Goal: Communication & Community: Answer question/provide support

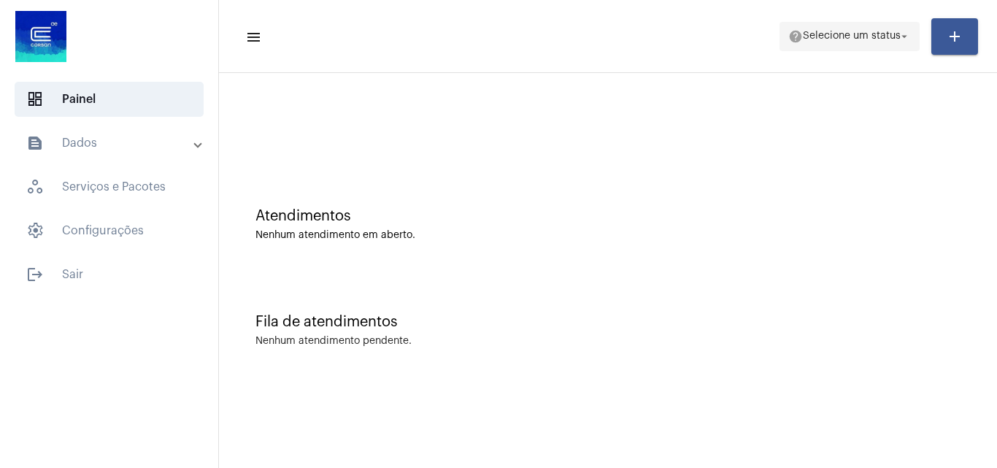
click at [827, 25] on span "help Selecione um status arrow_drop_down" at bounding box center [850, 36] width 123 height 26
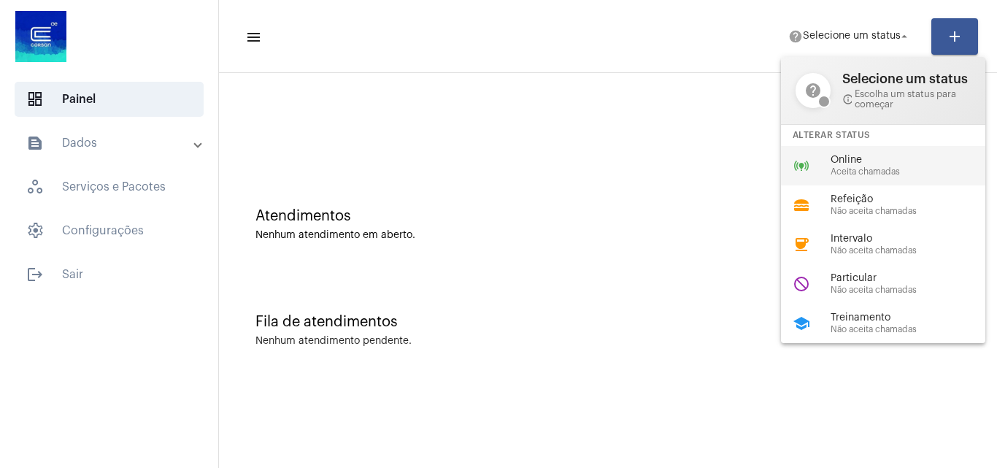
click at [848, 168] on span "Aceita chamadas" at bounding box center [914, 171] width 166 height 9
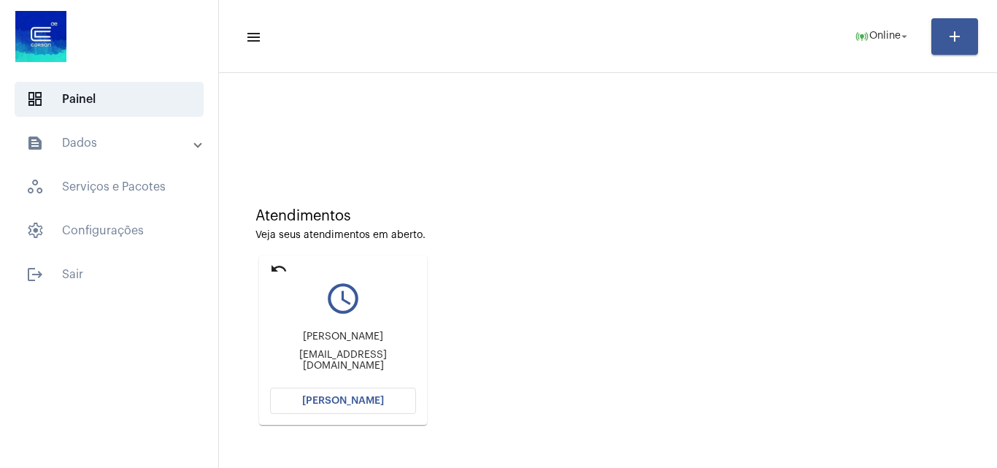
click at [359, 401] on span "[PERSON_NAME]" at bounding box center [343, 401] width 82 height 10
click at [274, 267] on mat-icon "undo" at bounding box center [279, 269] width 18 height 18
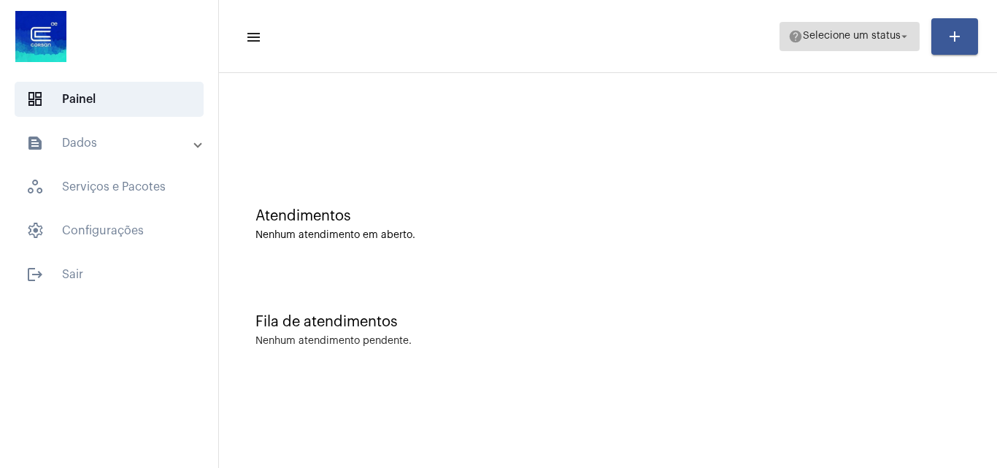
click at [862, 35] on span "Selecione um status" at bounding box center [852, 36] width 98 height 10
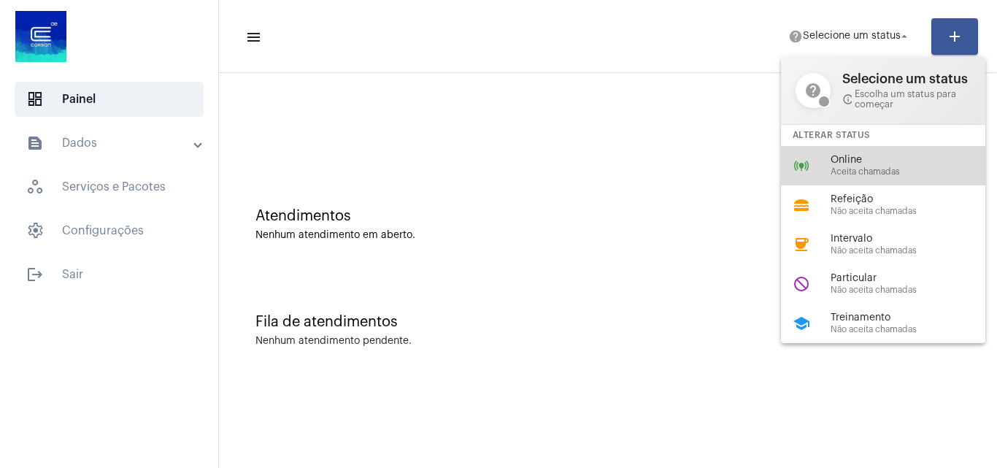
click at [865, 158] on span "Online" at bounding box center [914, 160] width 166 height 11
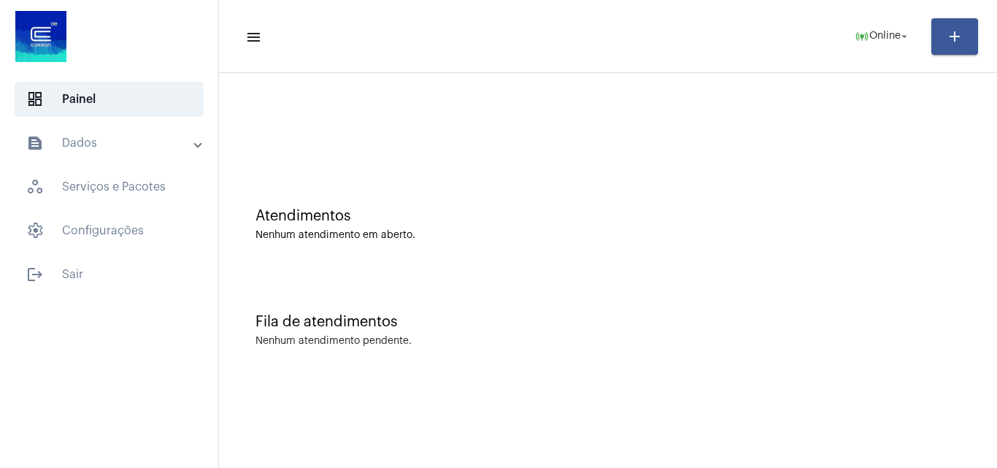
click at [115, 150] on mat-panel-title "text_snippet_outlined Dados" at bounding box center [110, 143] width 169 height 18
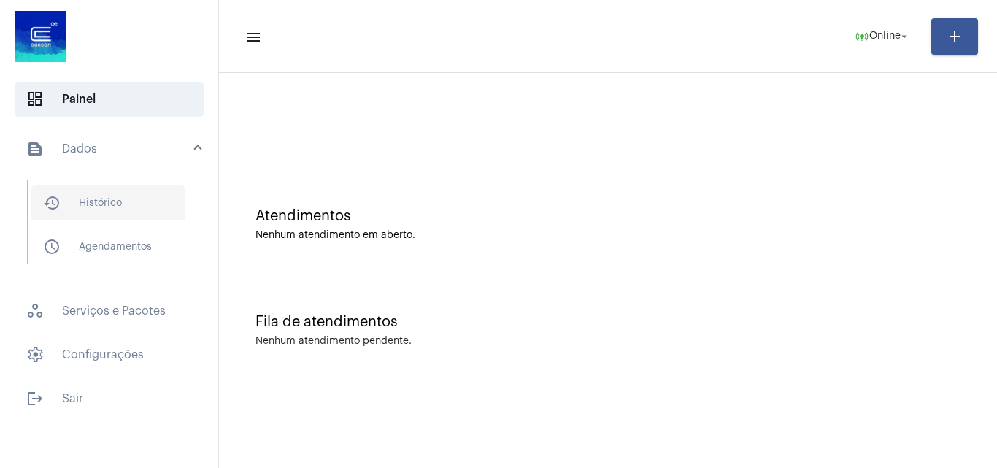
click at [136, 203] on span "history_outlined Histórico" at bounding box center [108, 202] width 154 height 35
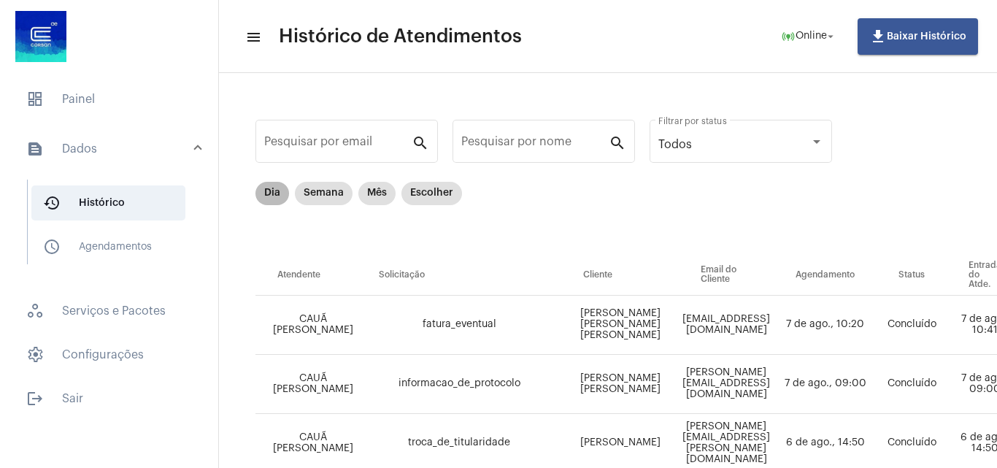
click at [254, 193] on div "Dia Semana Mês Escolher" at bounding box center [359, 193] width 212 height 29
click at [274, 198] on mat-chip "Dia" at bounding box center [273, 193] width 34 height 23
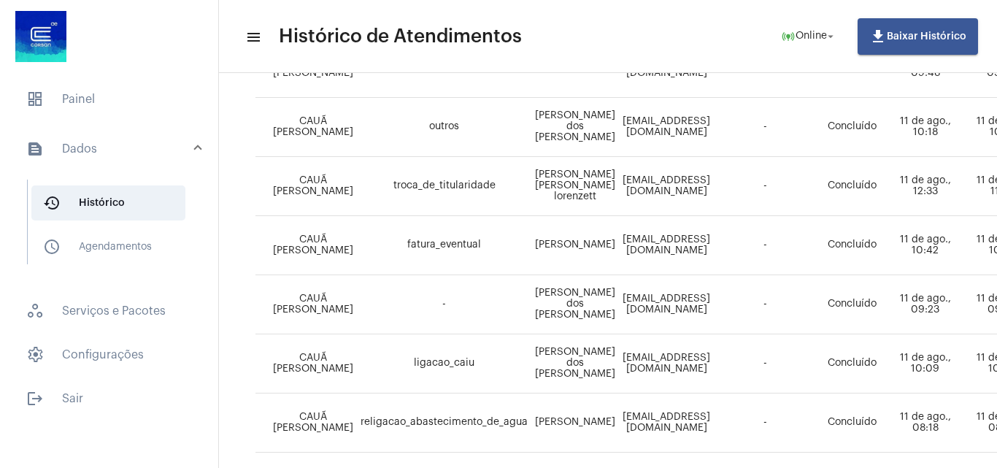
scroll to position [38, 0]
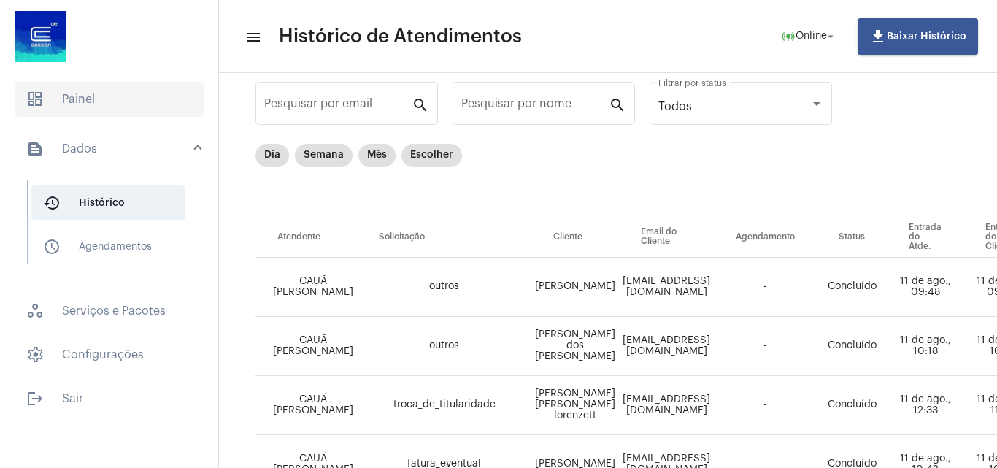
click at [88, 107] on span "dashboard Painel" at bounding box center [109, 99] width 189 height 35
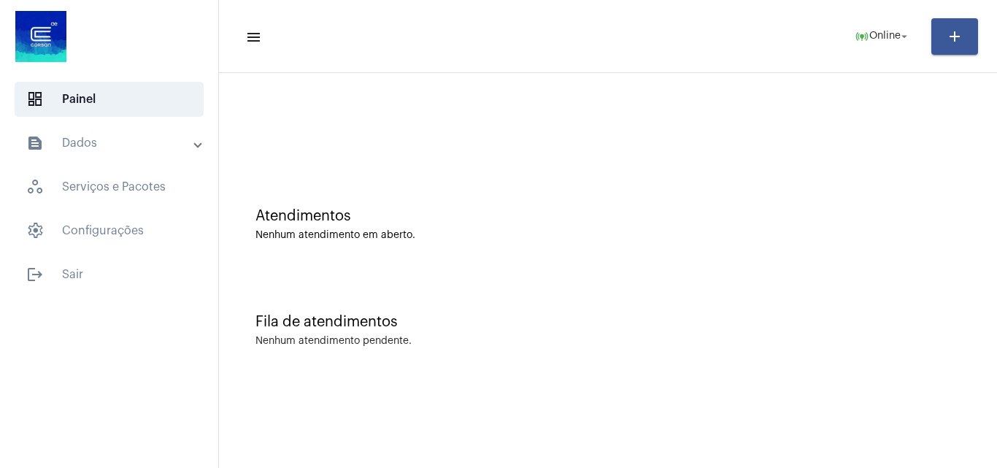
click at [110, 138] on mat-panel-title "text_snippet_outlined Dados" at bounding box center [110, 143] width 169 height 18
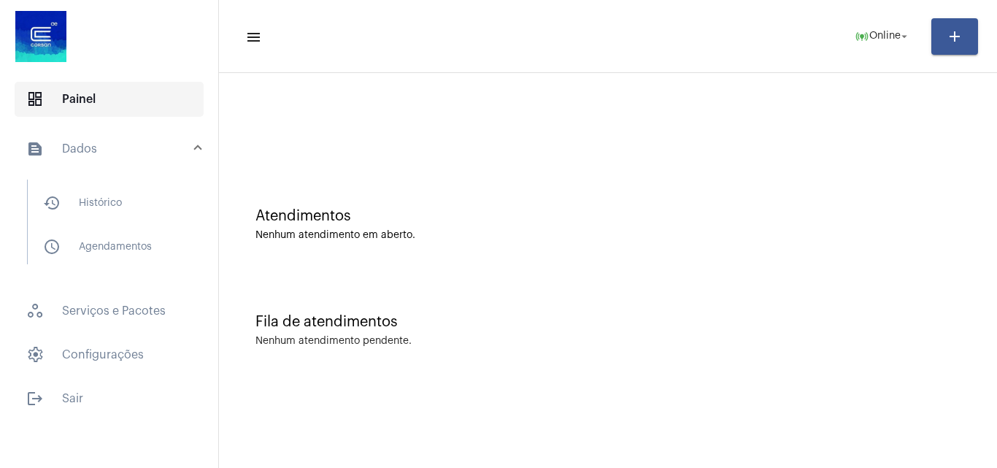
click at [110, 105] on span "dashboard Painel" at bounding box center [109, 99] width 189 height 35
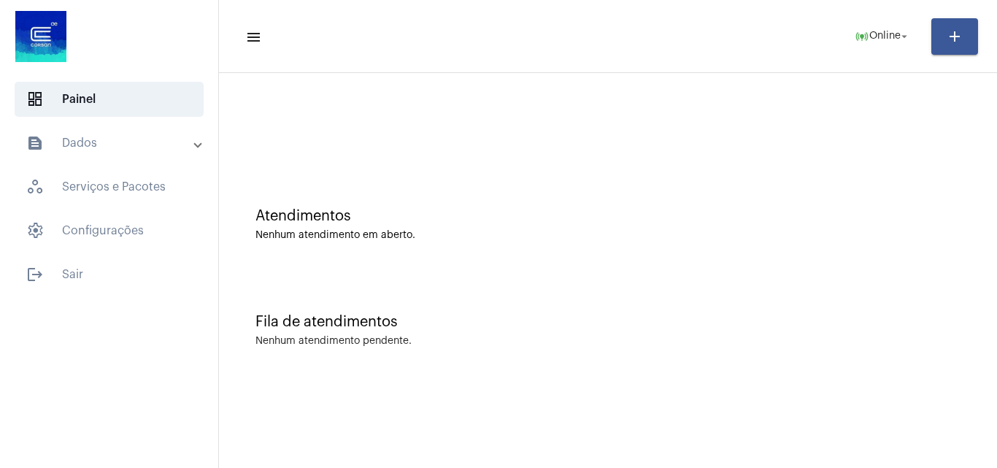
click at [137, 135] on mat-panel-title "text_snippet_outlined Dados" at bounding box center [110, 143] width 169 height 18
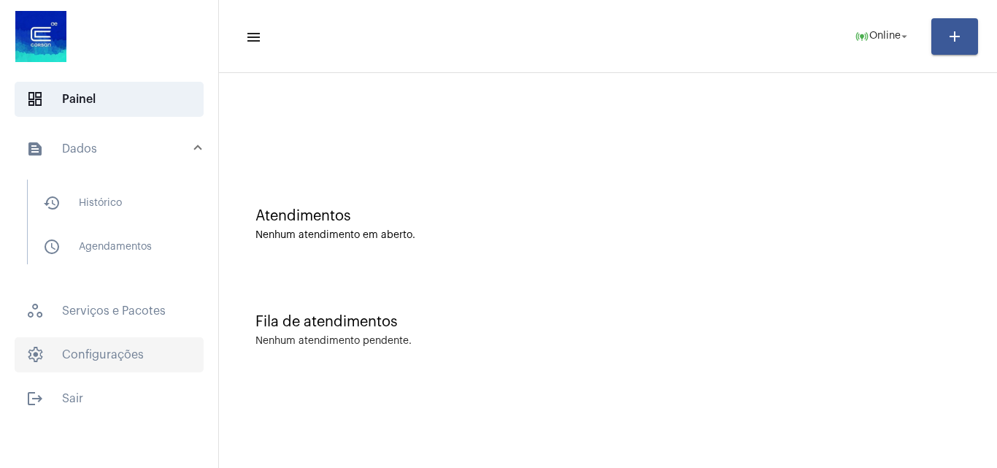
click at [129, 352] on span "settings Configurações" at bounding box center [109, 354] width 189 height 35
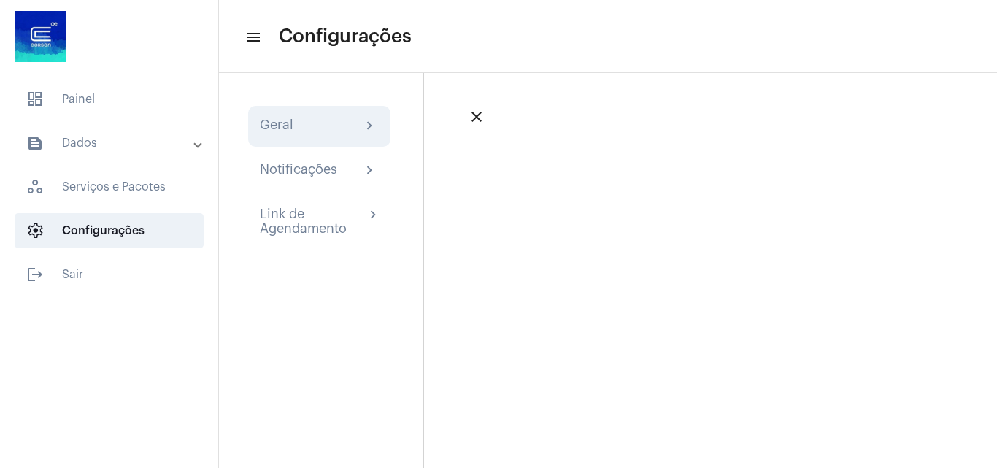
click at [309, 126] on div "Geral chevron_right" at bounding box center [319, 127] width 119 height 18
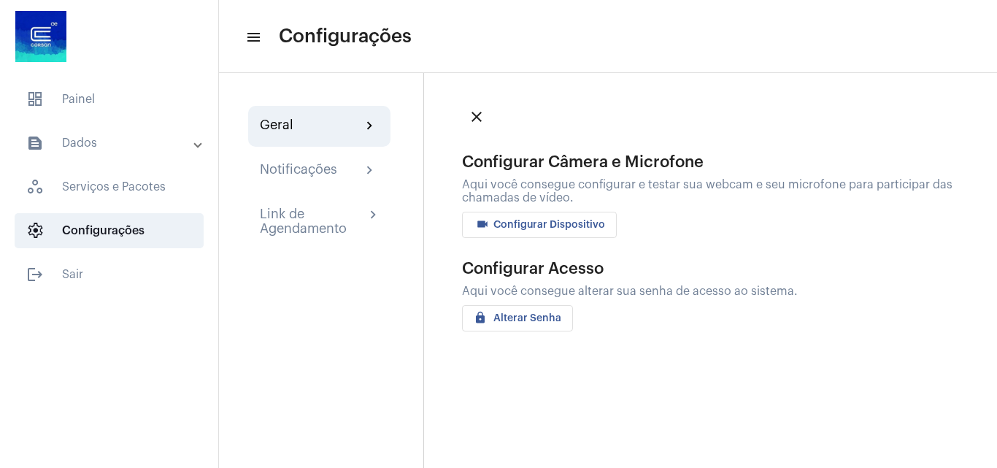
click at [508, 220] on span "videocam Configurar Dispositivo" at bounding box center [539, 225] width 131 height 10
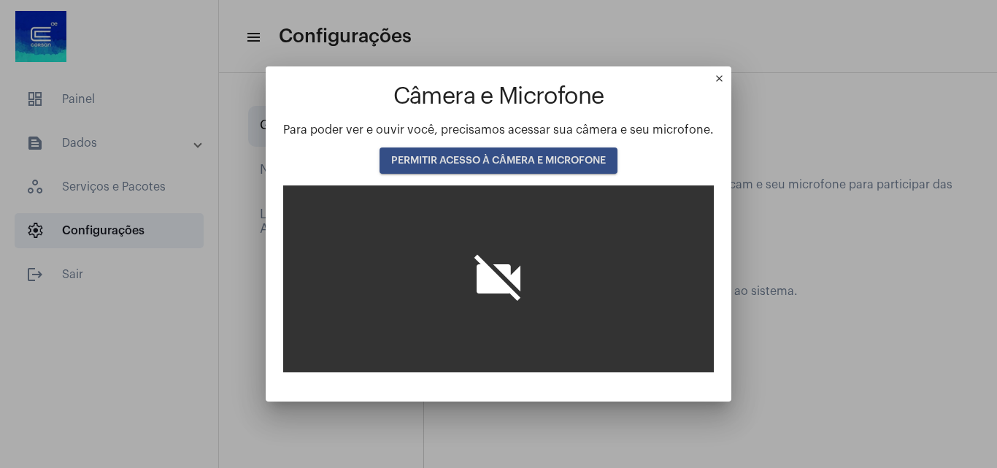
click at [482, 161] on span "PERMITIR ACESSO À CÂMERA E MICROFONE" at bounding box center [498, 161] width 215 height 10
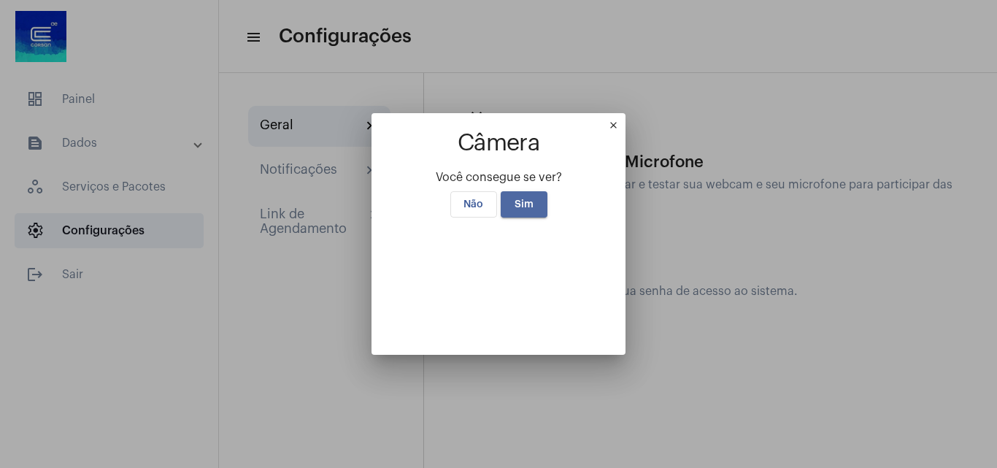
click at [515, 199] on span "Sim" at bounding box center [524, 204] width 19 height 10
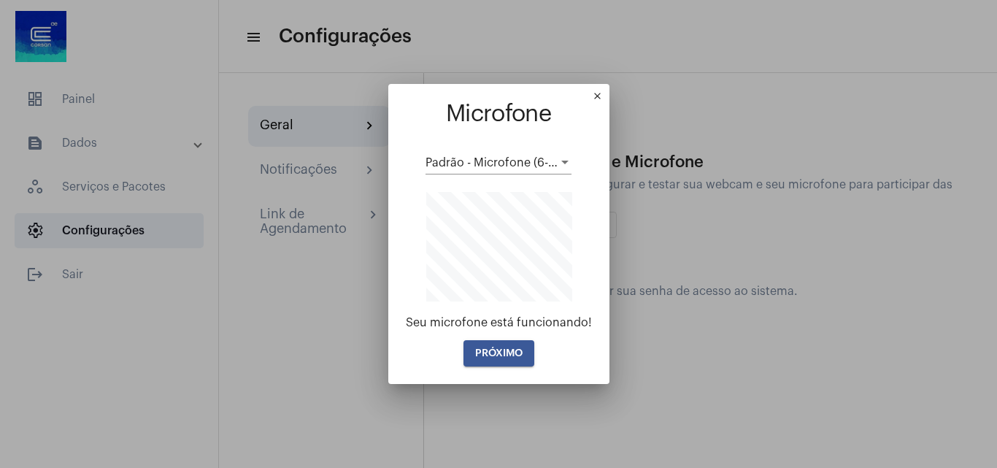
click at [514, 355] on span "PRÓXIMO" at bounding box center [498, 353] width 47 height 10
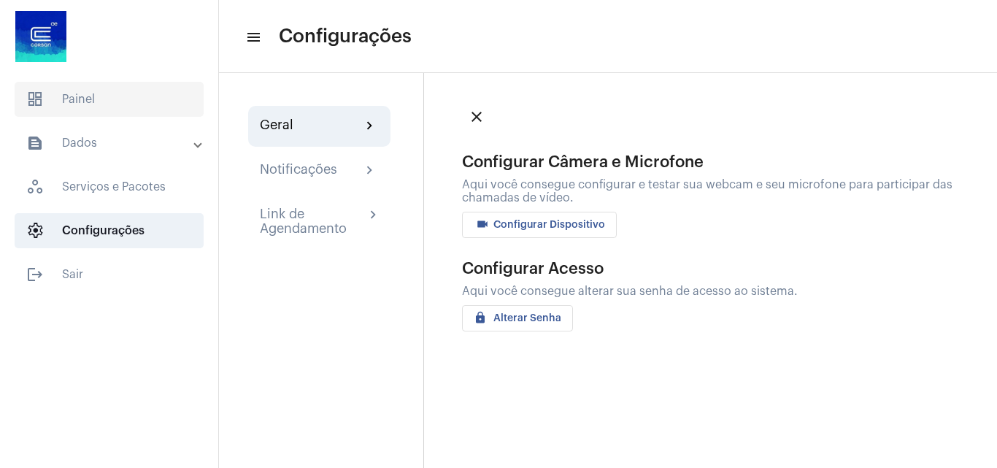
click at [97, 96] on span "dashboard Painel" at bounding box center [109, 99] width 189 height 35
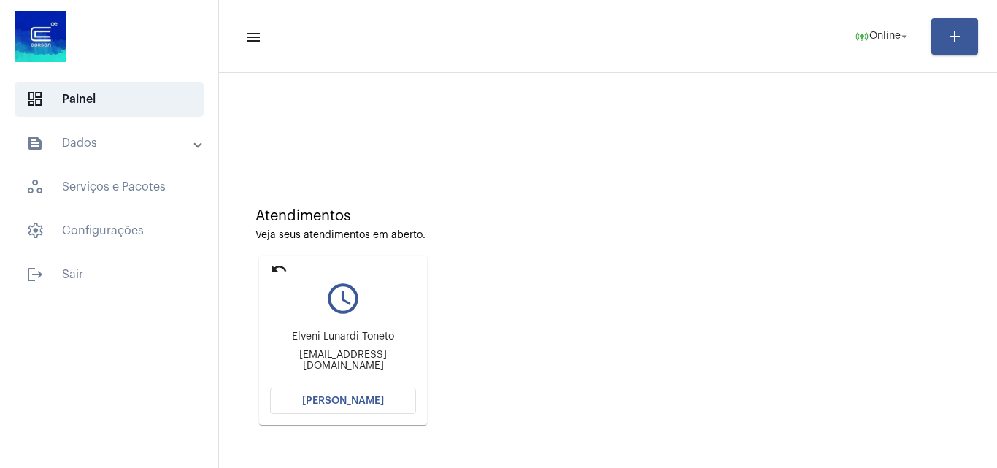
click at [378, 400] on span "[PERSON_NAME]" at bounding box center [343, 401] width 82 height 10
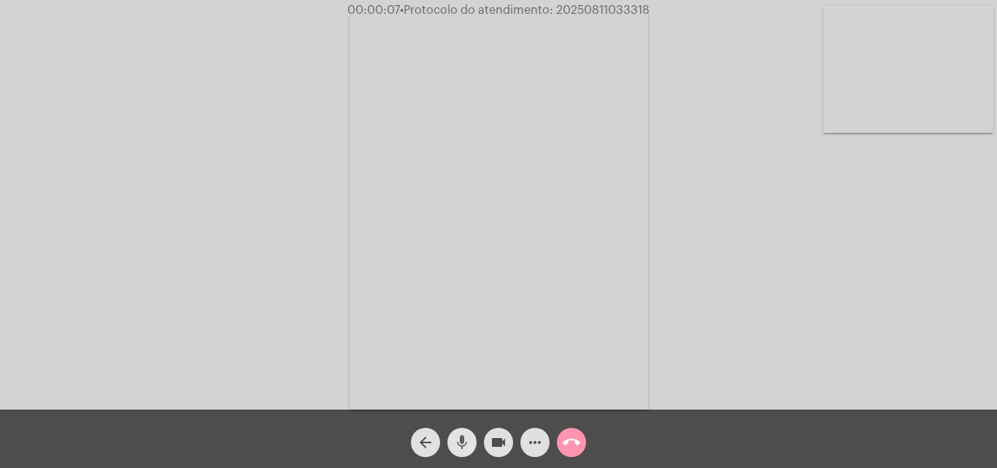
click at [468, 443] on mat-icon "mic" at bounding box center [462, 443] width 18 height 18
click at [460, 440] on mat-icon "mic_off" at bounding box center [462, 443] width 18 height 18
click at [462, 445] on mat-icon "mic" at bounding box center [462, 443] width 18 height 18
click at [463, 440] on mat-icon "mic_off" at bounding box center [462, 443] width 18 height 18
click at [467, 445] on mat-icon "mic" at bounding box center [462, 443] width 18 height 18
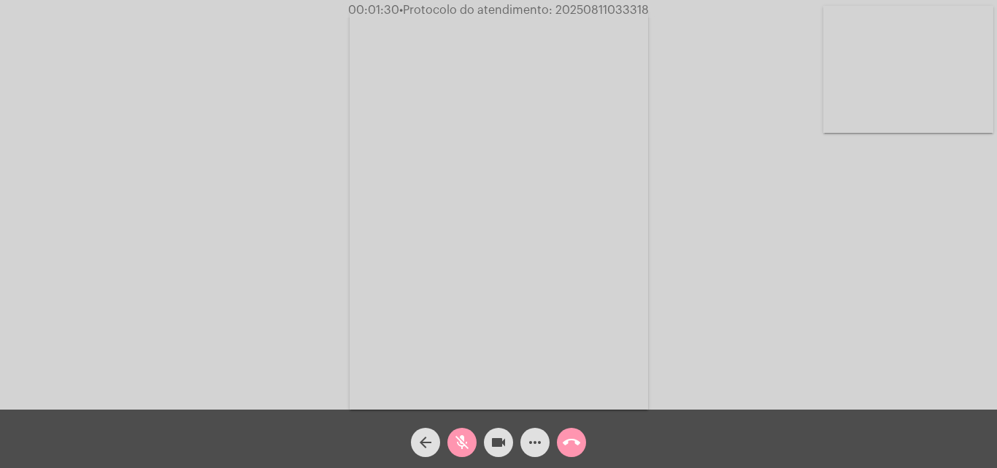
click at [467, 444] on mat-icon "mic_off" at bounding box center [462, 443] width 18 height 18
click at [464, 437] on mat-icon "mic" at bounding box center [462, 443] width 18 height 18
click at [470, 438] on mat-icon "mic_off" at bounding box center [462, 443] width 18 height 18
click at [459, 437] on mat-icon "mic" at bounding box center [462, 443] width 18 height 18
click at [502, 447] on mat-icon "videocam" at bounding box center [499, 443] width 18 height 18
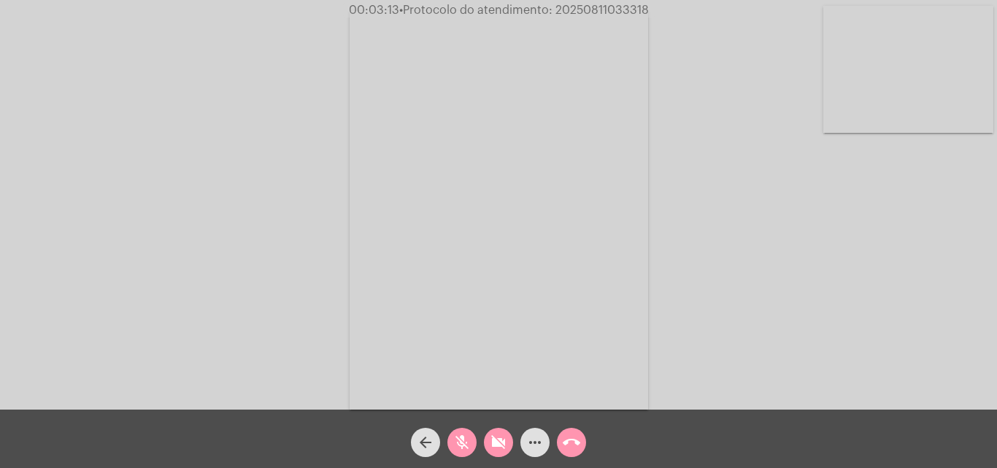
click at [467, 440] on mat-icon "mic_off" at bounding box center [462, 443] width 18 height 18
click at [499, 445] on mat-icon "videocam_off" at bounding box center [499, 443] width 18 height 18
click at [465, 443] on mat-icon "mic" at bounding box center [462, 443] width 18 height 18
click at [465, 444] on mat-icon "mic_off" at bounding box center [462, 443] width 18 height 18
click at [462, 437] on mat-icon "mic" at bounding box center [462, 443] width 18 height 18
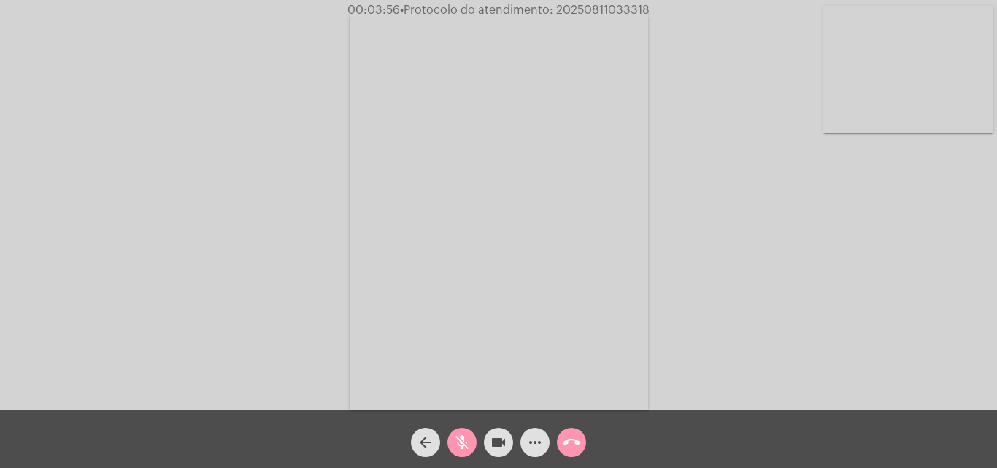
click at [464, 437] on mat-icon "mic_off" at bounding box center [462, 443] width 18 height 18
click at [470, 432] on span "mic" at bounding box center [462, 442] width 18 height 29
click at [454, 433] on span "mic_off" at bounding box center [462, 442] width 18 height 29
click at [465, 435] on mat-icon "mic" at bounding box center [462, 443] width 18 height 18
click at [460, 442] on mat-icon "mic_off" at bounding box center [462, 443] width 18 height 18
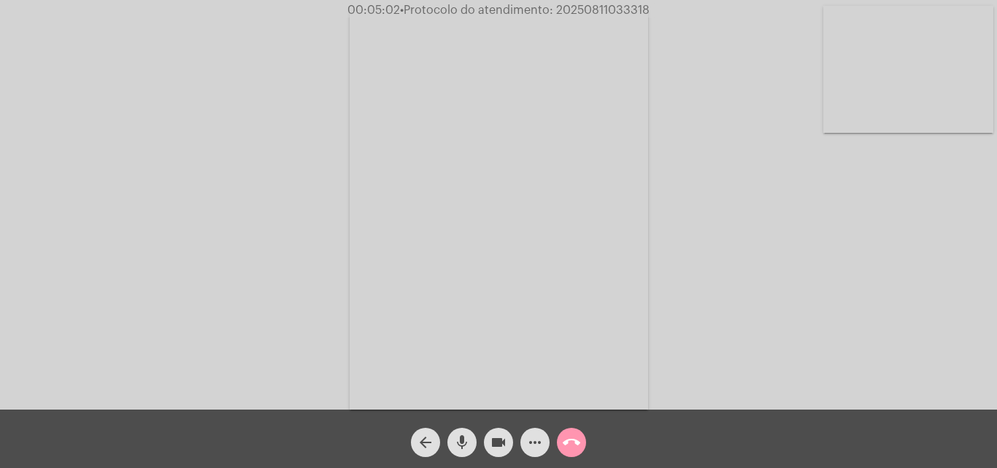
click at [602, 9] on span "• Protocolo do atendimento: 20250811033318" at bounding box center [525, 10] width 250 height 12
click at [530, 445] on mat-icon "more_horiz" at bounding box center [535, 443] width 18 height 18
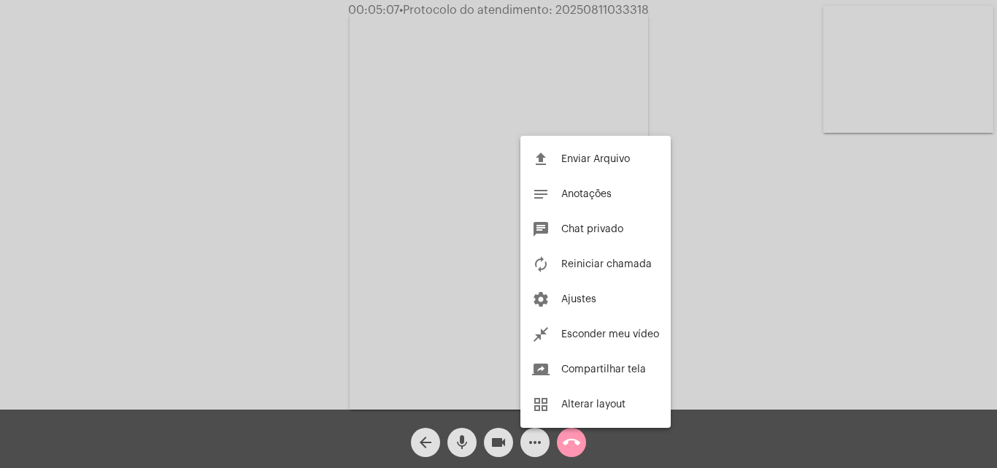
click at [386, 215] on div at bounding box center [498, 234] width 997 height 468
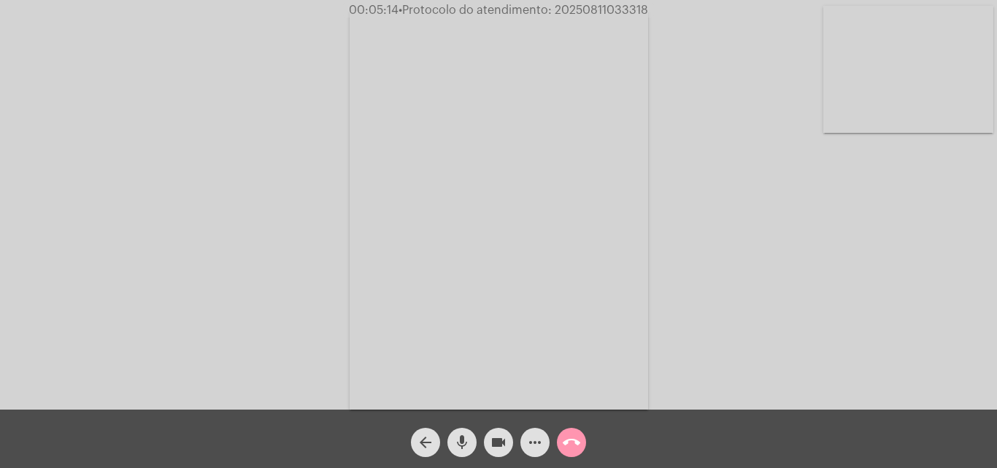
click at [576, 441] on mat-icon "call_end" at bounding box center [572, 443] width 18 height 18
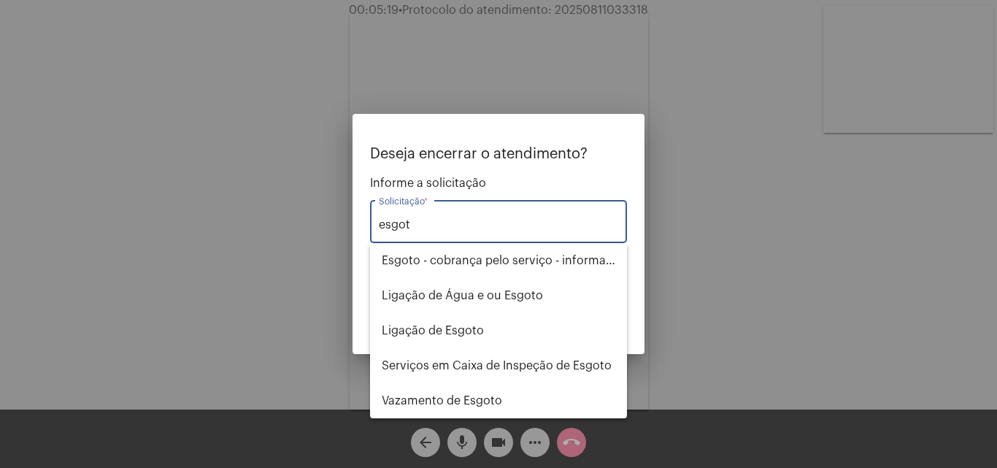
click at [447, 222] on input "esgot" at bounding box center [499, 224] width 240 height 13
click at [453, 264] on span "Esgoto - cobrança pelo serviço - informações" at bounding box center [499, 260] width 234 height 35
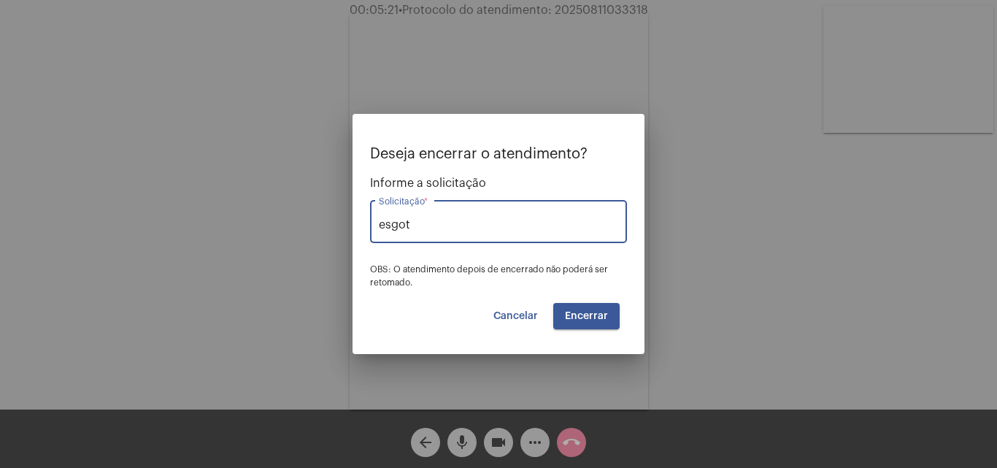
type input "Esgoto - cobrança pelo serviço - informações"
click at [602, 305] on button "Encerrar" at bounding box center [587, 316] width 66 height 26
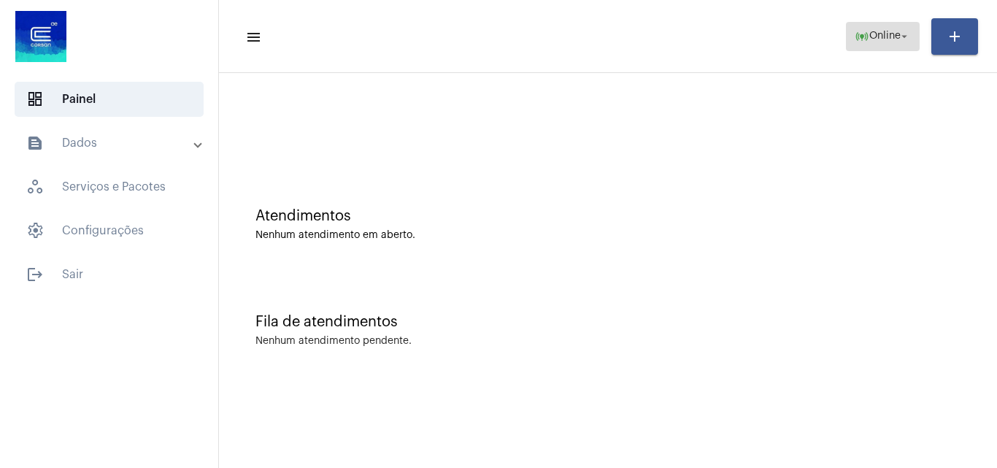
click at [886, 37] on span "Online" at bounding box center [885, 36] width 31 height 10
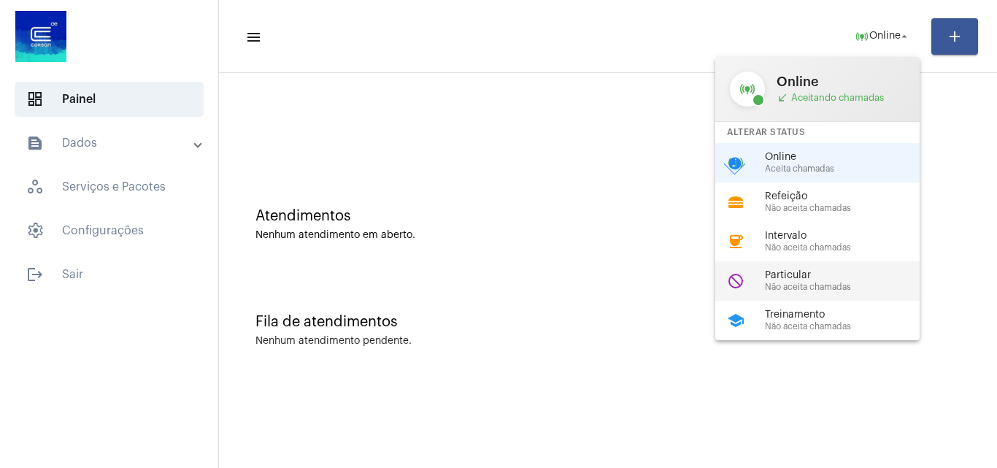
click at [840, 280] on span "Particular" at bounding box center [848, 275] width 166 height 11
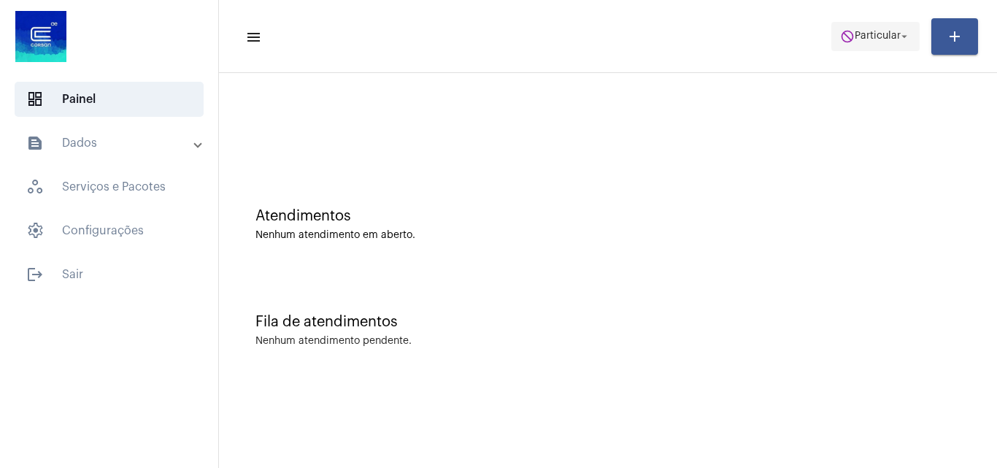
click at [862, 41] on span "Particular" at bounding box center [878, 36] width 46 height 10
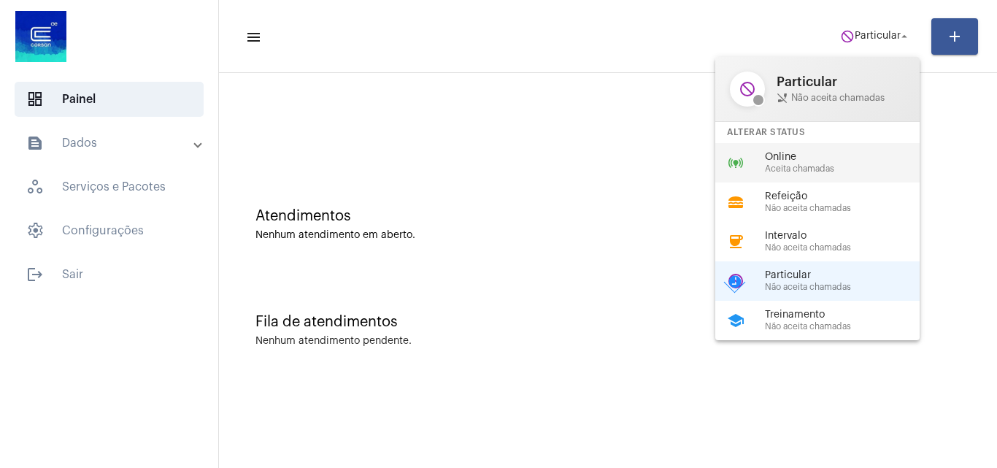
click at [778, 148] on div "online_prediction Online Aceita chamadas" at bounding box center [830, 162] width 228 height 39
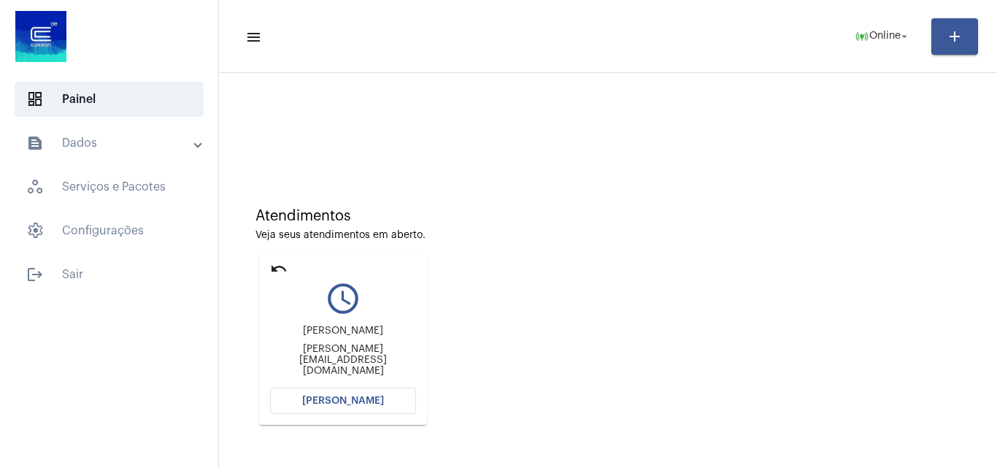
click at [354, 397] on span "[PERSON_NAME]" at bounding box center [343, 401] width 82 height 10
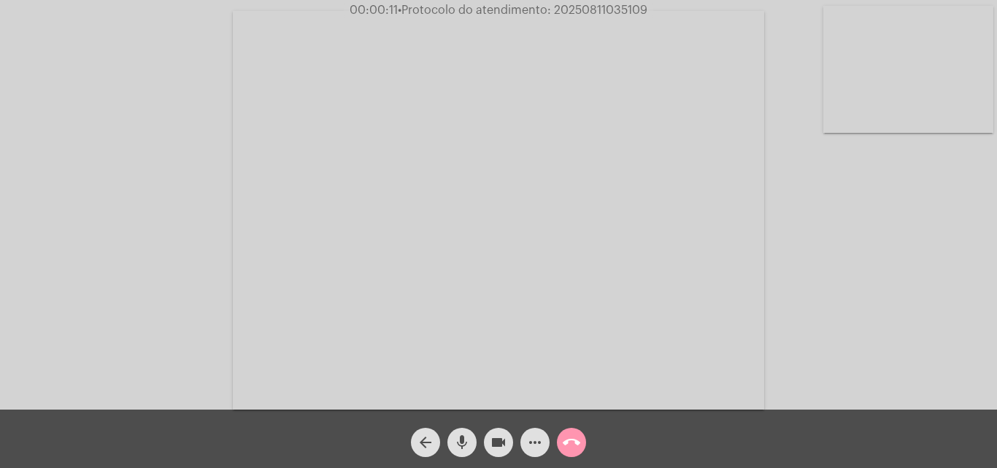
click at [465, 440] on mat-icon "mic" at bounding box center [462, 443] width 18 height 18
click at [463, 443] on mat-icon "mic_off" at bounding box center [462, 443] width 18 height 18
click at [464, 437] on mat-icon "mic" at bounding box center [462, 443] width 18 height 18
click at [457, 443] on mat-icon "mic_off" at bounding box center [462, 443] width 18 height 18
click at [465, 440] on mat-icon "mic" at bounding box center [462, 443] width 18 height 18
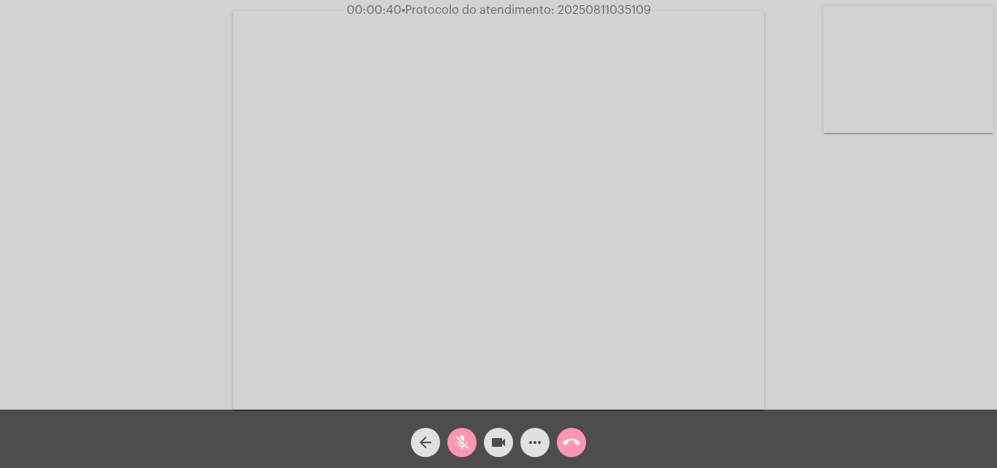
click at [463, 440] on mat-icon "mic_off" at bounding box center [462, 443] width 18 height 18
click at [464, 444] on mat-icon "mic" at bounding box center [462, 443] width 18 height 18
click at [460, 433] on span "mic_off" at bounding box center [462, 442] width 18 height 29
click at [464, 433] on span "mic" at bounding box center [462, 442] width 18 height 29
click at [457, 443] on mat-icon "mic_off" at bounding box center [462, 443] width 18 height 18
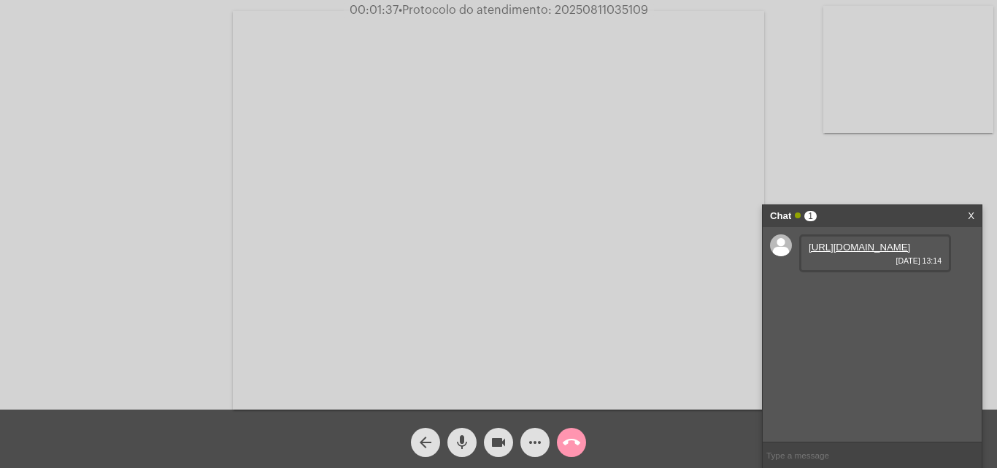
click at [467, 438] on mat-icon "mic" at bounding box center [462, 443] width 18 height 18
click at [837, 253] on link "https://neft-transfer-bucket.s3.amazonaws.com/temp-3dfad035-b24d-a0b7-f0ec-29e1…" at bounding box center [860, 247] width 102 height 11
click at [470, 445] on mat-icon "mic_off" at bounding box center [462, 443] width 18 height 18
click at [462, 443] on mat-icon "mic" at bounding box center [462, 443] width 18 height 18
click at [457, 440] on mat-icon "mic_off" at bounding box center [462, 443] width 18 height 18
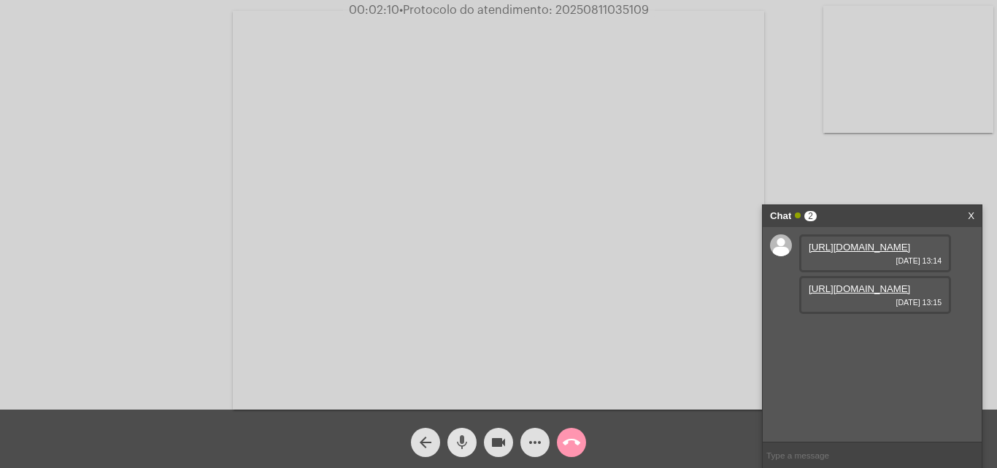
click at [465, 437] on mat-icon "mic" at bounding box center [462, 443] width 18 height 18
click at [834, 294] on link "https://neft-transfer-bucket.s3.amazonaws.com/temp-d2b7bc47-5638-8c57-393b-f655…" at bounding box center [860, 288] width 102 height 11
click at [204, 115] on div "Acessando Câmera e Microfone..." at bounding box center [498, 209] width 995 height 410
click at [467, 444] on mat-icon "mic_off" at bounding box center [462, 443] width 18 height 18
click at [459, 436] on mat-icon "mic" at bounding box center [462, 443] width 18 height 18
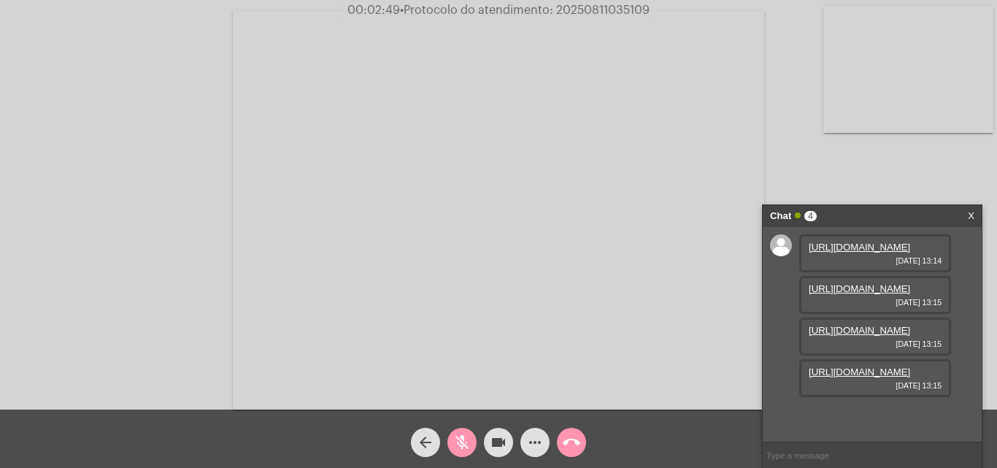
scroll to position [87, 0]
click at [461, 436] on mat-icon "mic_off" at bounding box center [462, 443] width 18 height 18
click at [463, 441] on mat-icon "mic_off" at bounding box center [462, 443] width 18 height 18
click at [458, 437] on mat-icon "mic_off" at bounding box center [462, 443] width 18 height 18
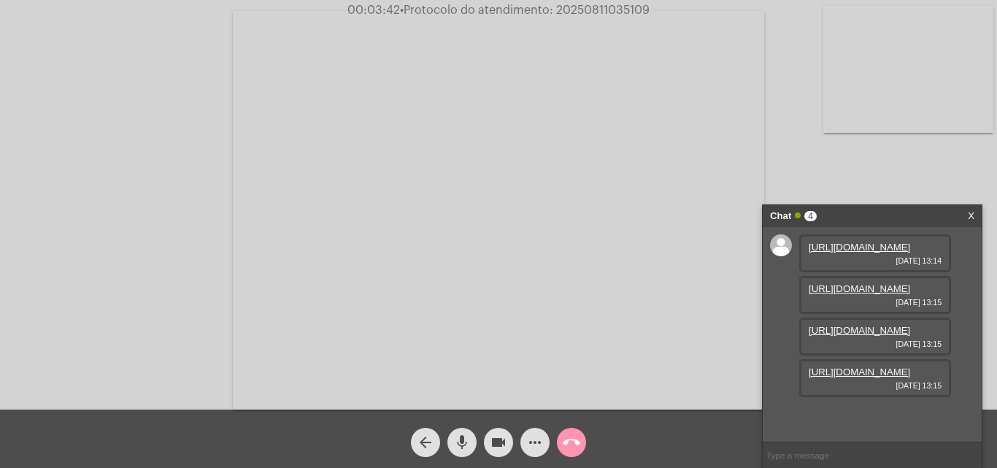
click at [464, 437] on mat-icon "mic" at bounding box center [462, 443] width 18 height 18
click at [451, 437] on button "mic_off" at bounding box center [462, 442] width 29 height 29
click at [464, 433] on span "mic" at bounding box center [462, 442] width 18 height 29
click at [459, 439] on mat-icon "mic_off" at bounding box center [462, 443] width 18 height 18
click at [462, 436] on mat-icon "mic" at bounding box center [462, 443] width 18 height 18
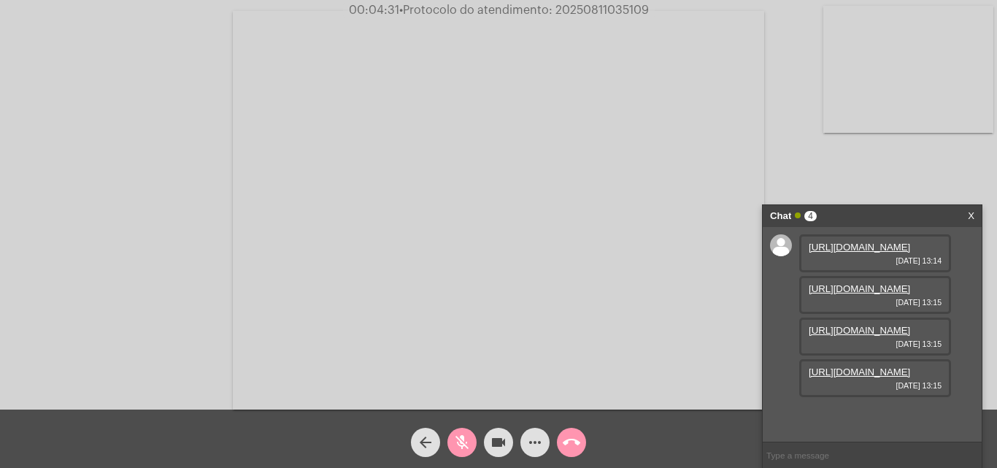
scroll to position [87, 0]
click at [860, 336] on link "https://neft-transfer-bucket.s3.amazonaws.com/temp-28977041-e076-70f3-fbb4-e84e…" at bounding box center [860, 330] width 102 height 11
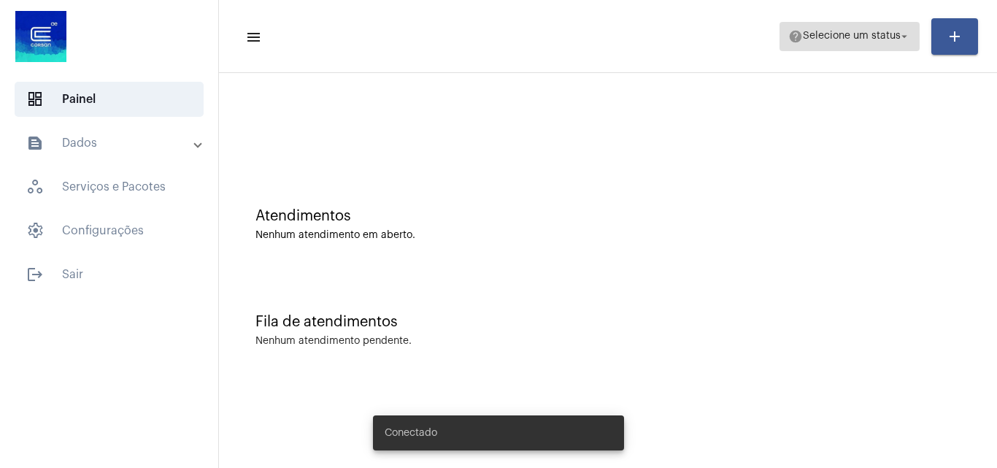
click at [874, 41] on span "Selecione um status" at bounding box center [852, 36] width 98 height 10
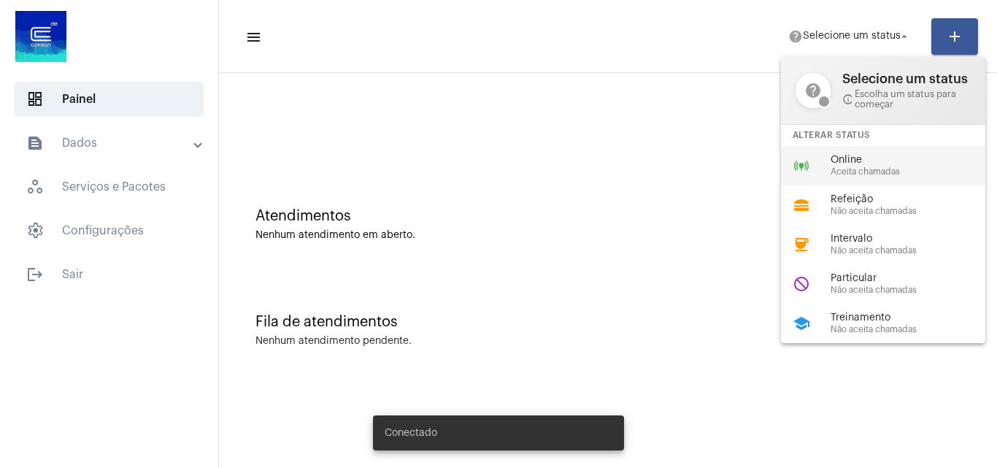
click at [862, 171] on span "Aceita chamadas" at bounding box center [914, 171] width 166 height 9
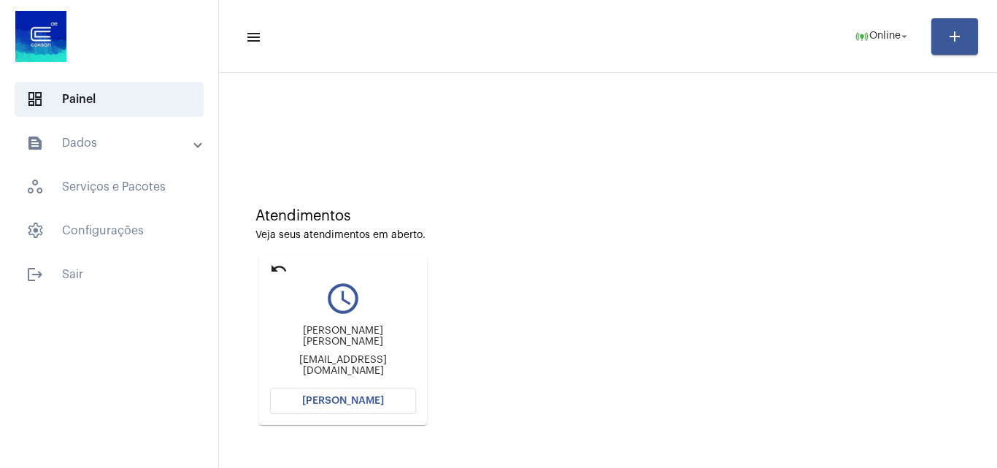
click at [366, 397] on span "[PERSON_NAME]" at bounding box center [343, 401] width 82 height 10
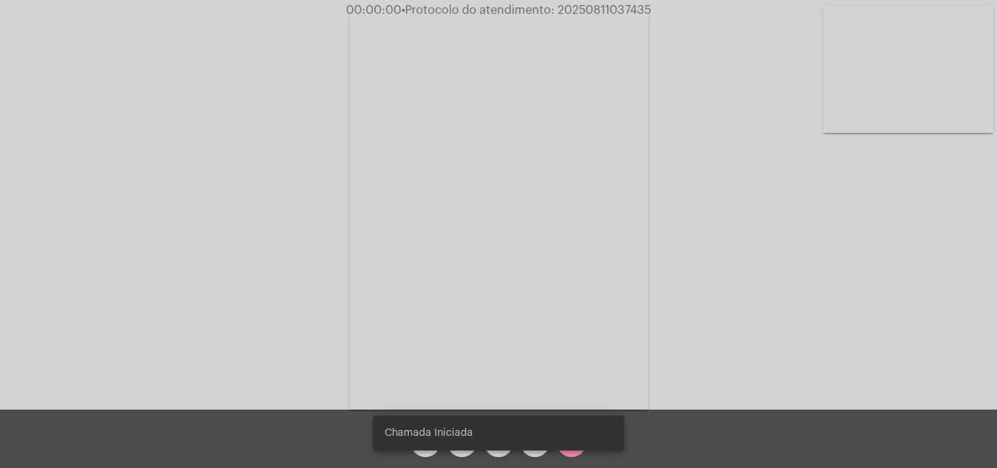
click at [745, 279] on div "Acessando Câmera e Microfone..." at bounding box center [498, 209] width 995 height 410
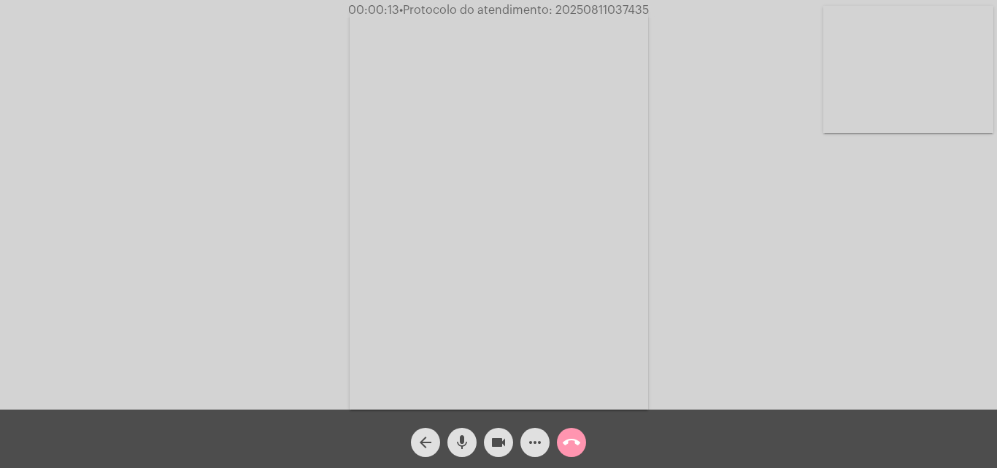
click at [458, 438] on mat-icon "mic" at bounding box center [462, 443] width 18 height 18
click at [463, 439] on mat-icon "mic_off" at bounding box center [462, 443] width 18 height 18
click at [463, 432] on span "mic" at bounding box center [462, 442] width 18 height 29
click at [465, 434] on mat-icon "mic_off" at bounding box center [462, 443] width 18 height 18
click at [453, 435] on button "mic" at bounding box center [462, 442] width 29 height 29
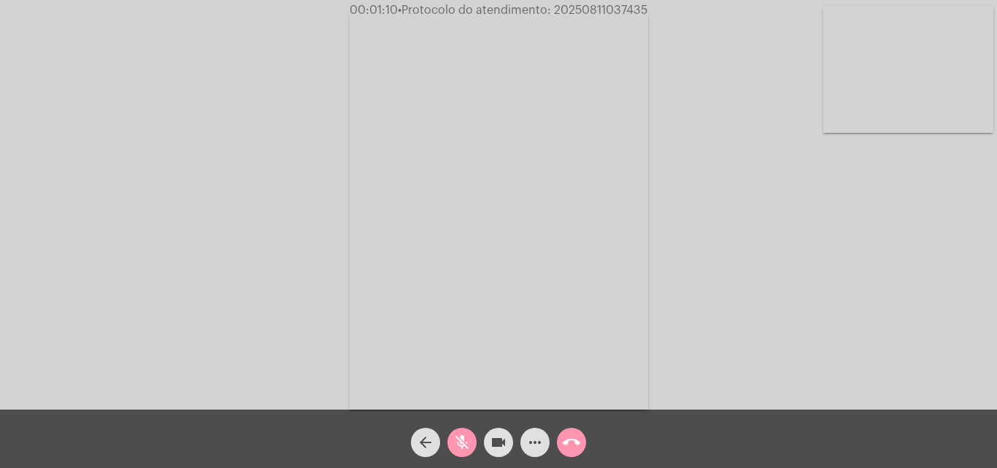
click at [462, 438] on mat-icon "mic_off" at bounding box center [462, 443] width 18 height 18
click at [467, 440] on mat-icon "mic" at bounding box center [462, 443] width 18 height 18
click at [456, 439] on mat-icon "mic_off" at bounding box center [462, 443] width 18 height 18
click at [462, 436] on mat-icon "mic" at bounding box center [462, 443] width 18 height 18
click at [453, 438] on button "mic_off" at bounding box center [462, 442] width 29 height 29
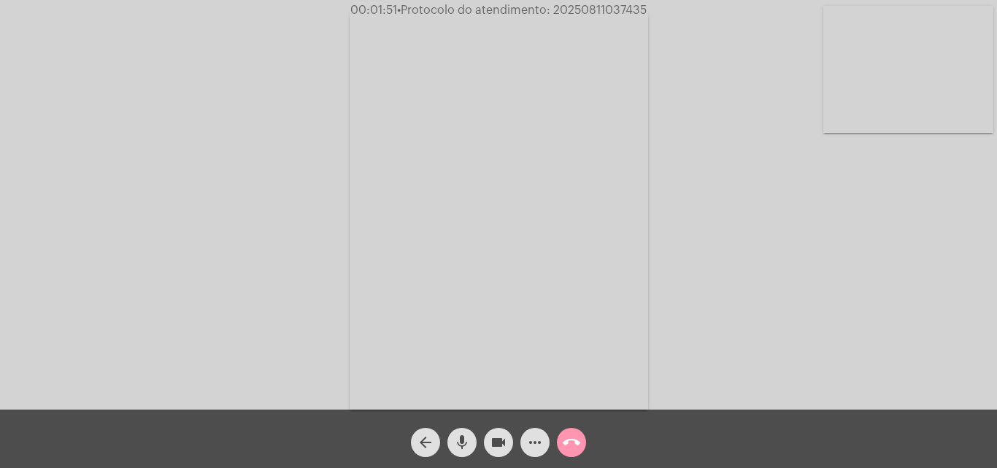
drag, startPoint x: 466, startPoint y: 441, endPoint x: 461, endPoint y: 432, distance: 10.1
click at [465, 437] on mat-icon "mic" at bounding box center [462, 443] width 18 height 18
click at [468, 440] on mat-icon "mic_off" at bounding box center [462, 443] width 18 height 18
click at [462, 435] on mat-icon "mic_off" at bounding box center [462, 443] width 18 height 18
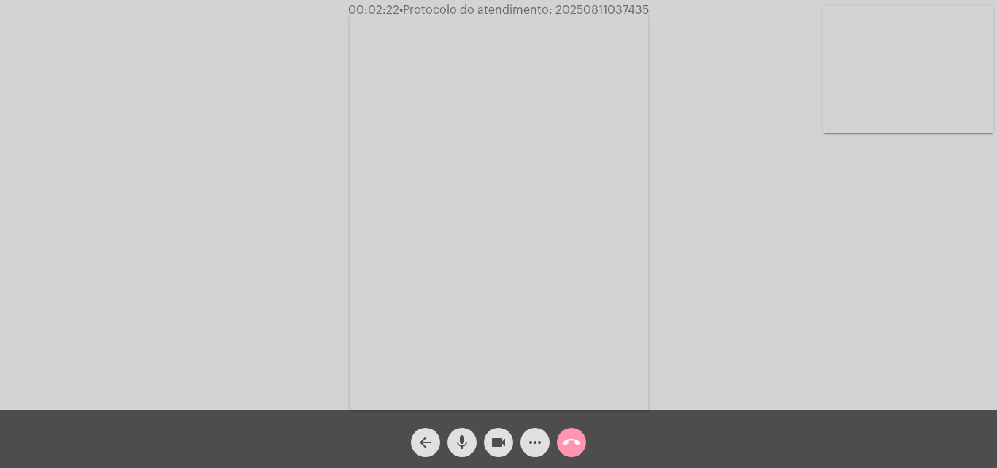
click at [453, 443] on mat-icon "mic" at bounding box center [462, 443] width 18 height 18
click at [462, 437] on mat-icon "mic_off" at bounding box center [462, 443] width 18 height 18
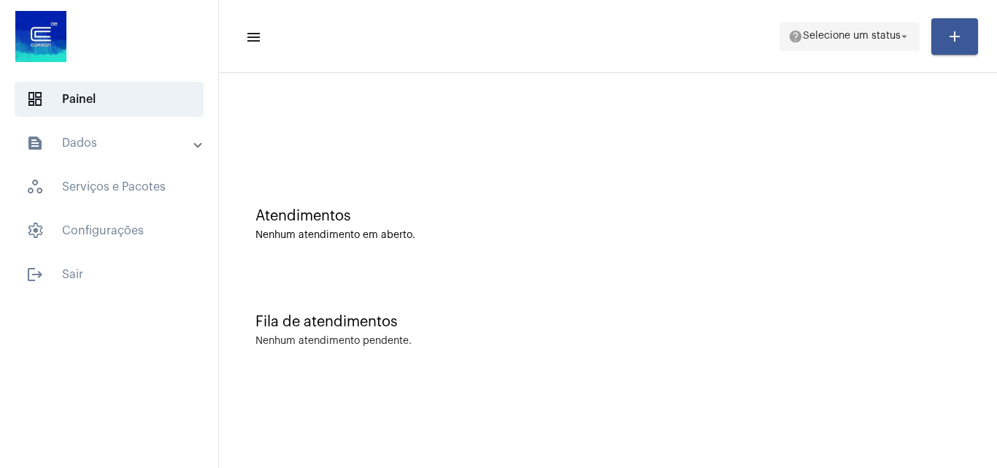
click at [805, 28] on span "help Selecione um status arrow_drop_down" at bounding box center [850, 36] width 123 height 26
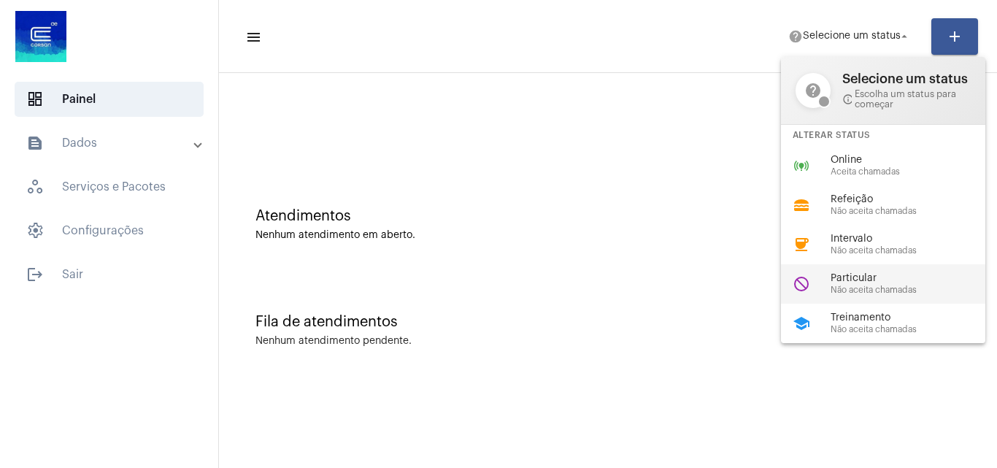
click at [869, 274] on span "Particular" at bounding box center [914, 278] width 166 height 11
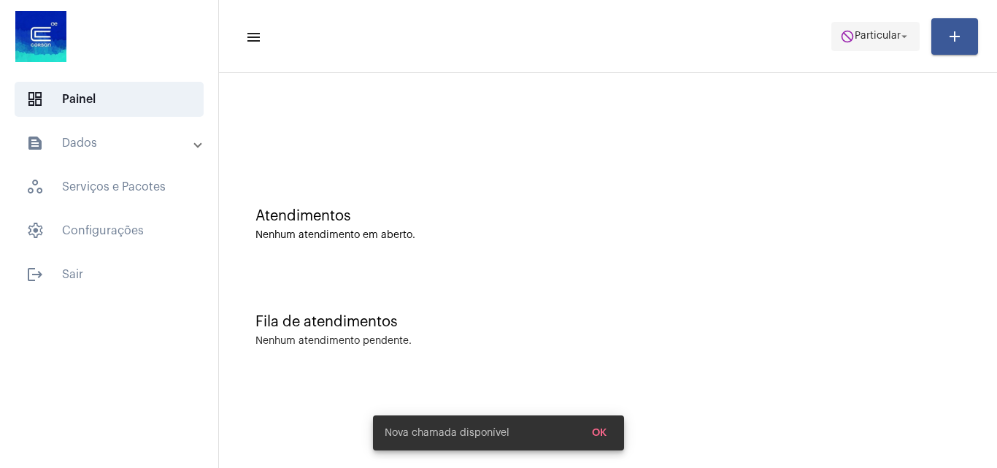
click at [880, 37] on span "Particular" at bounding box center [878, 36] width 46 height 10
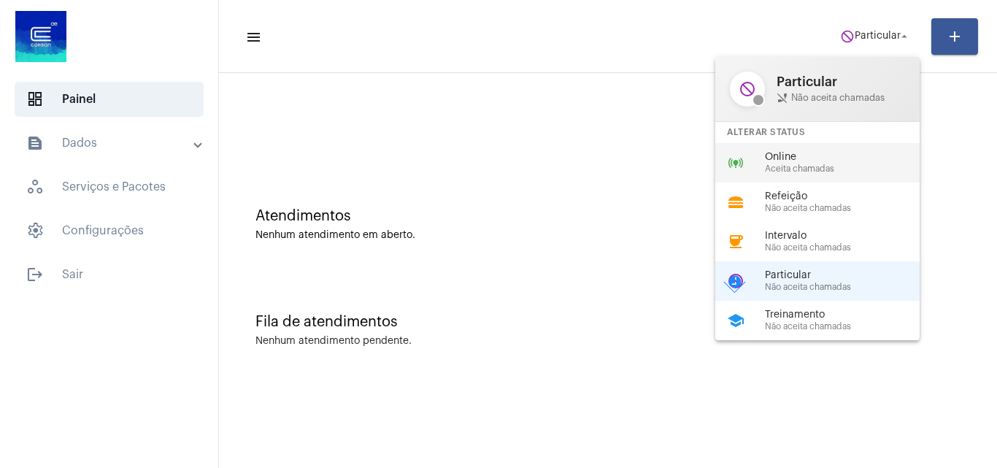
click at [857, 156] on span "Online" at bounding box center [848, 157] width 166 height 11
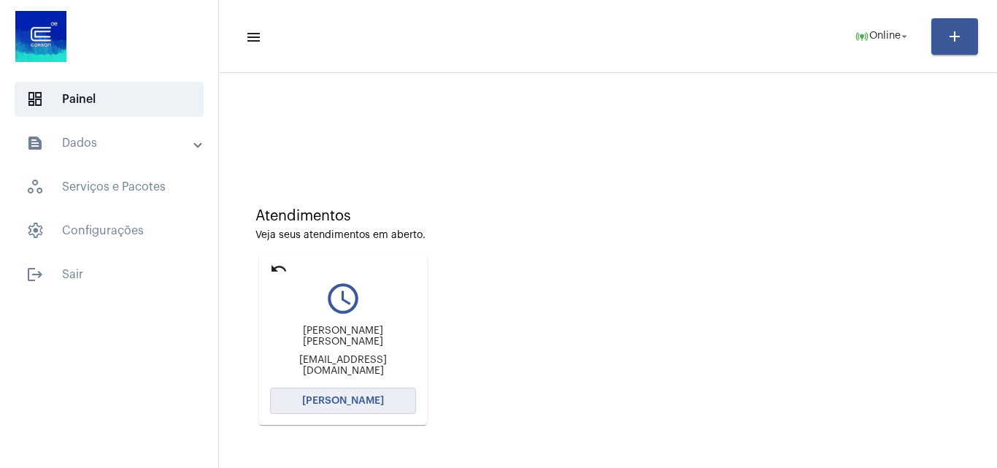
click at [370, 399] on span "[PERSON_NAME]" at bounding box center [343, 401] width 82 height 10
click at [372, 394] on button "[PERSON_NAME]" at bounding box center [343, 401] width 146 height 26
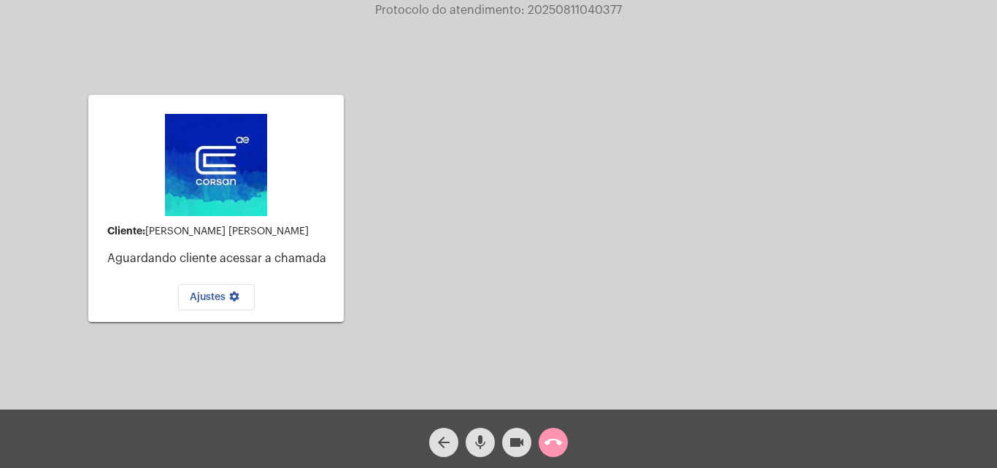
click at [481, 445] on mat-icon "mic" at bounding box center [481, 443] width 18 height 18
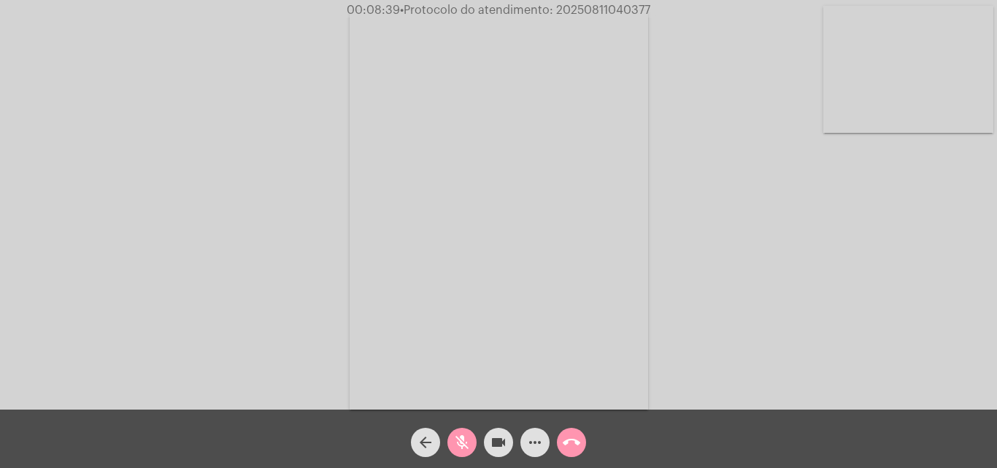
click at [462, 442] on mat-icon "mic_off" at bounding box center [462, 443] width 18 height 18
click at [465, 442] on mat-icon "mic" at bounding box center [462, 443] width 18 height 18
click at [459, 439] on mat-icon "mic_off" at bounding box center [462, 443] width 18 height 18
click at [460, 432] on span "mic" at bounding box center [462, 442] width 18 height 29
click at [536, 437] on mat-icon "more_horiz" at bounding box center [535, 443] width 18 height 18
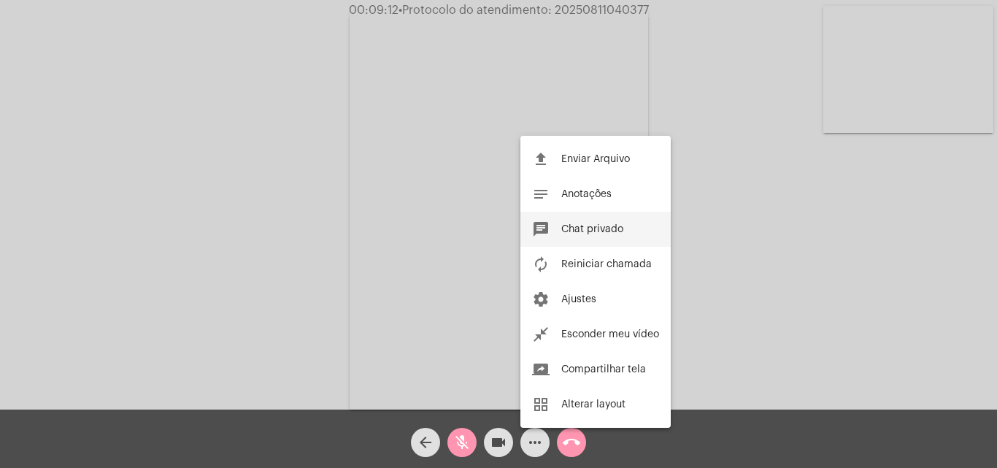
click at [572, 233] on span "Chat privado" at bounding box center [593, 229] width 62 height 10
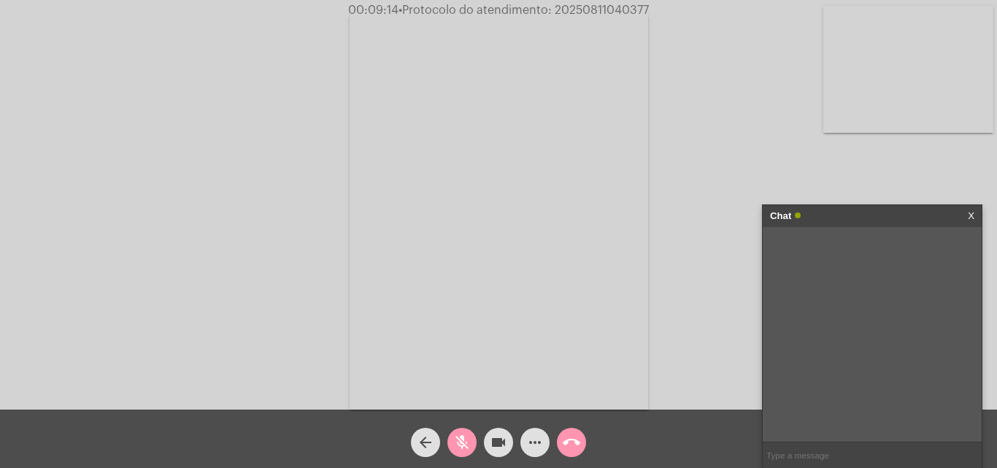
click at [854, 456] on input "text" at bounding box center [872, 456] width 219 height 26
type input "."
click at [467, 440] on mat-icon "mic_off" at bounding box center [462, 443] width 18 height 18
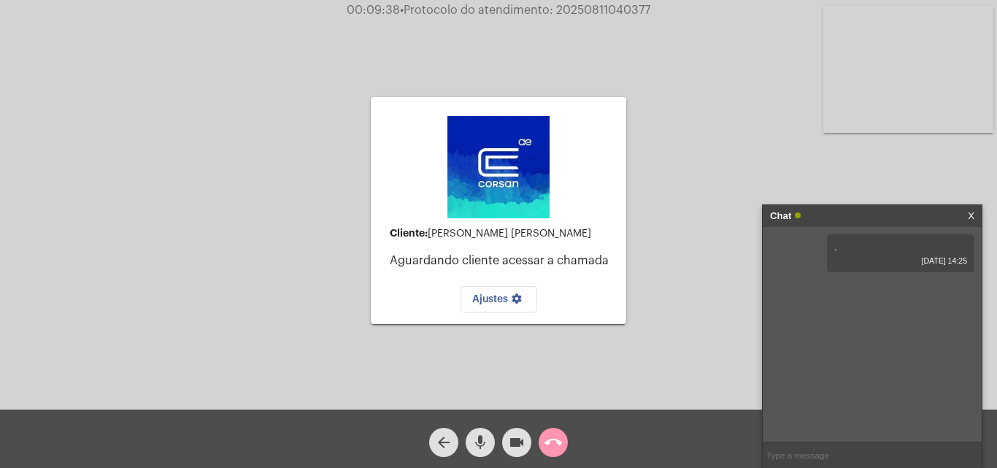
click at [483, 443] on mat-icon "mic" at bounding box center [481, 443] width 18 height 18
click at [523, 451] on mat-icon "videocam" at bounding box center [517, 443] width 18 height 18
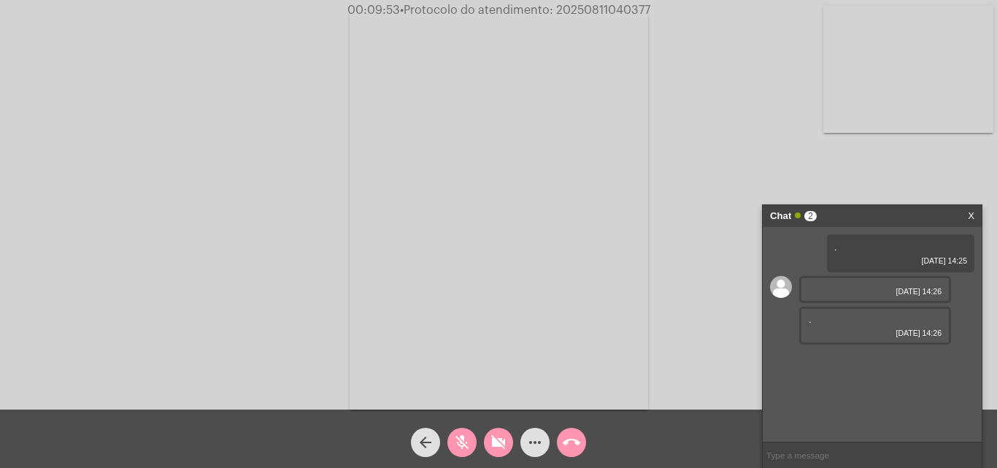
click at [497, 443] on mat-icon "videocam_off" at bounding box center [499, 443] width 18 height 18
click at [843, 290] on span "[DATE] 14:26" at bounding box center [875, 291] width 133 height 9
click at [831, 326] on div ". [DATE] 14:26" at bounding box center [876, 326] width 152 height 38
click at [832, 318] on div ". [DATE] 14:26" at bounding box center [876, 326] width 152 height 38
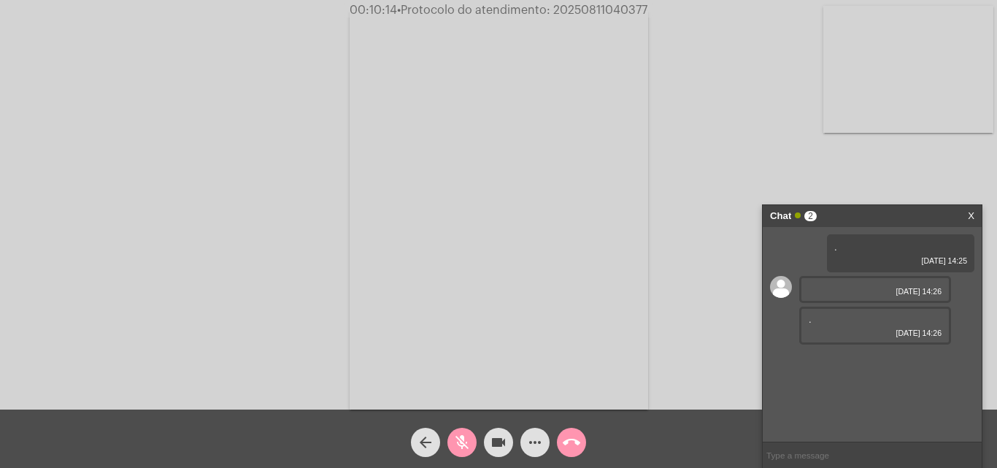
click at [830, 295] on span "[DATE] 14:26" at bounding box center [875, 291] width 133 height 9
click at [499, 441] on mat-icon "videocam" at bounding box center [499, 443] width 18 height 18
